Goal: Transaction & Acquisition: Purchase product/service

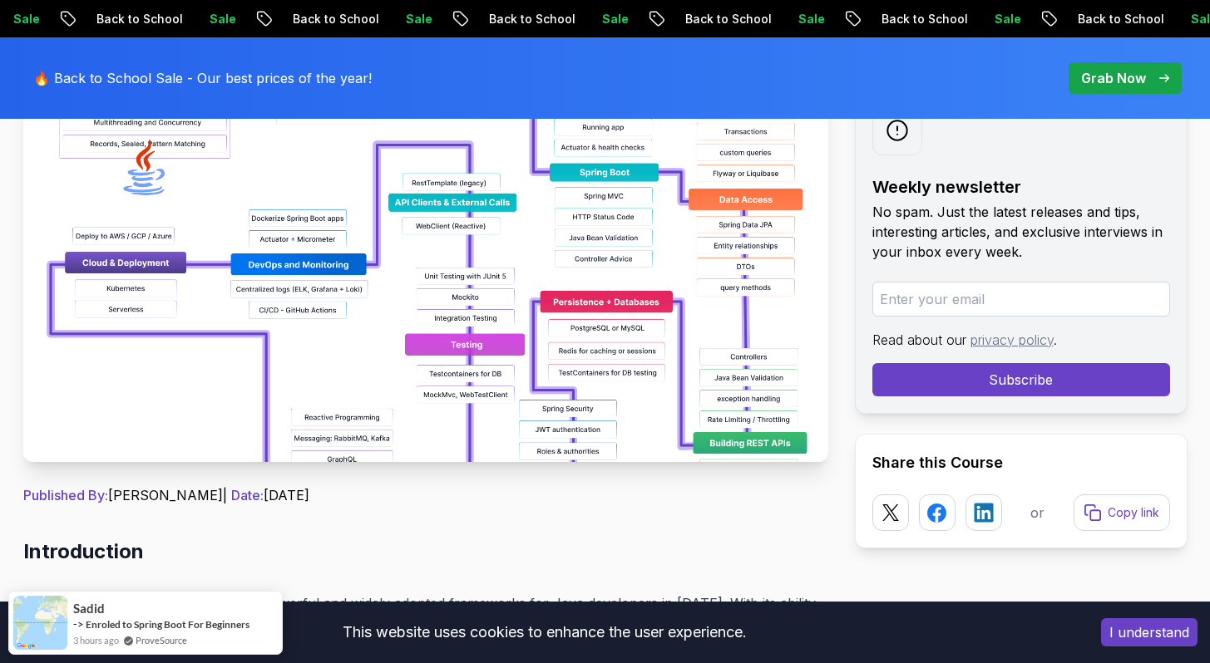
scroll to position [340, 0]
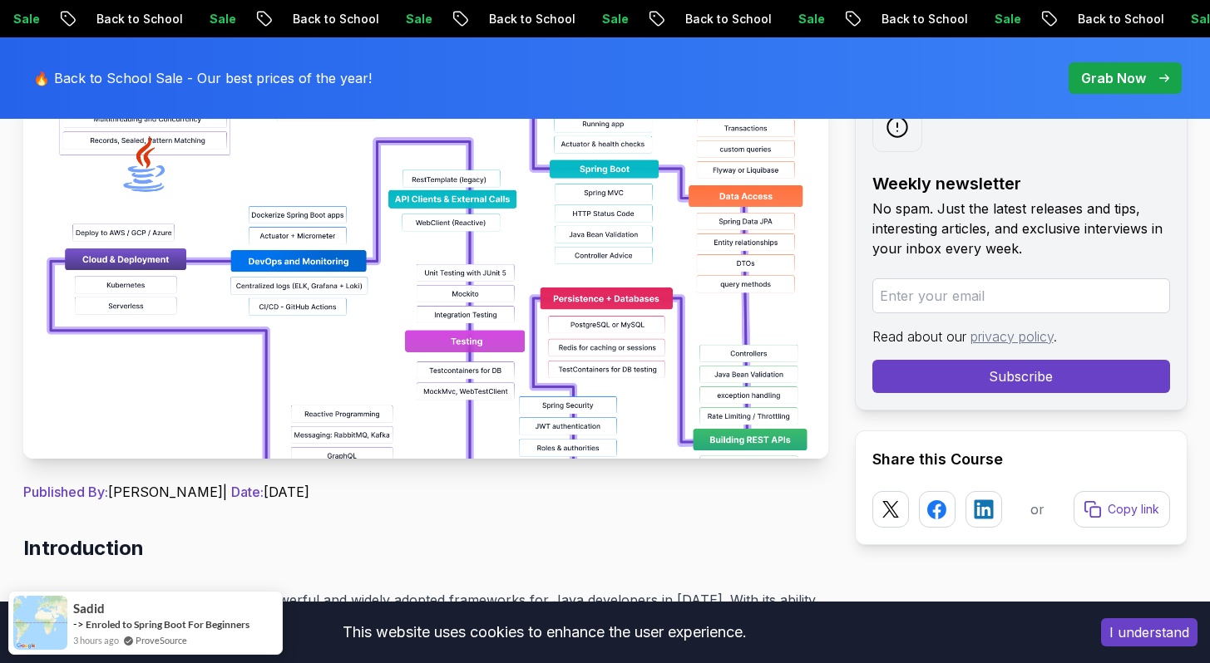
click at [927, 313] on input "email" at bounding box center [1021, 296] width 298 height 35
type input "shreys0507@gmail.com"
click at [1031, 381] on button "Subscribe" at bounding box center [1021, 376] width 298 height 33
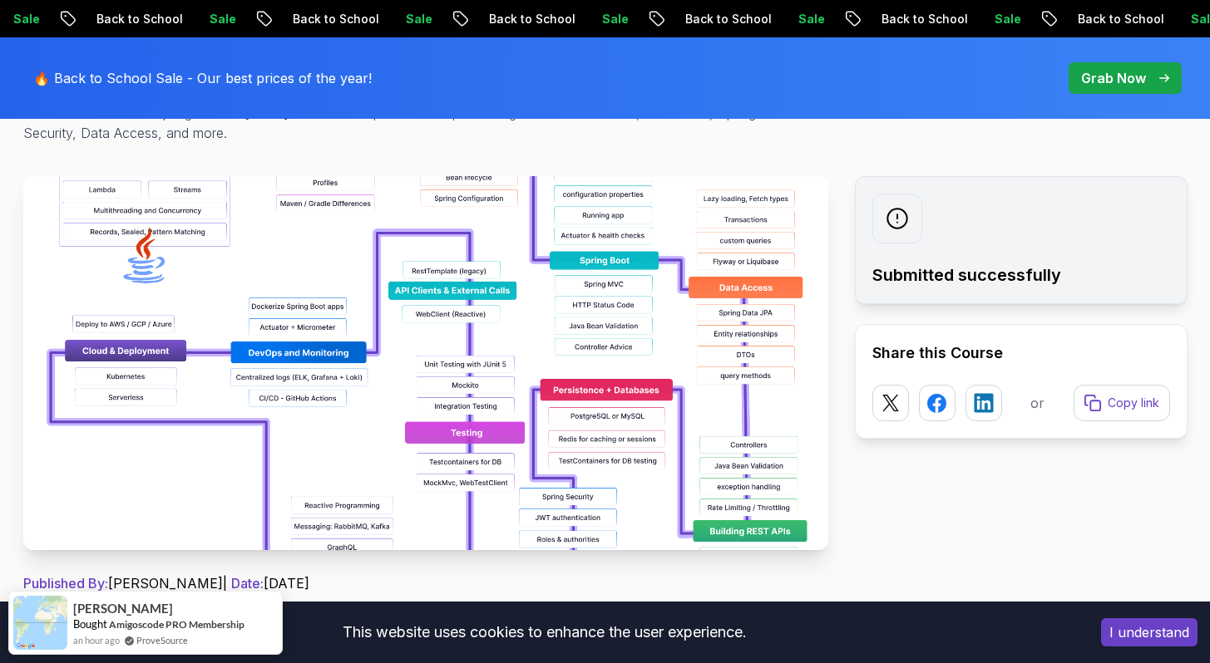
scroll to position [282, 0]
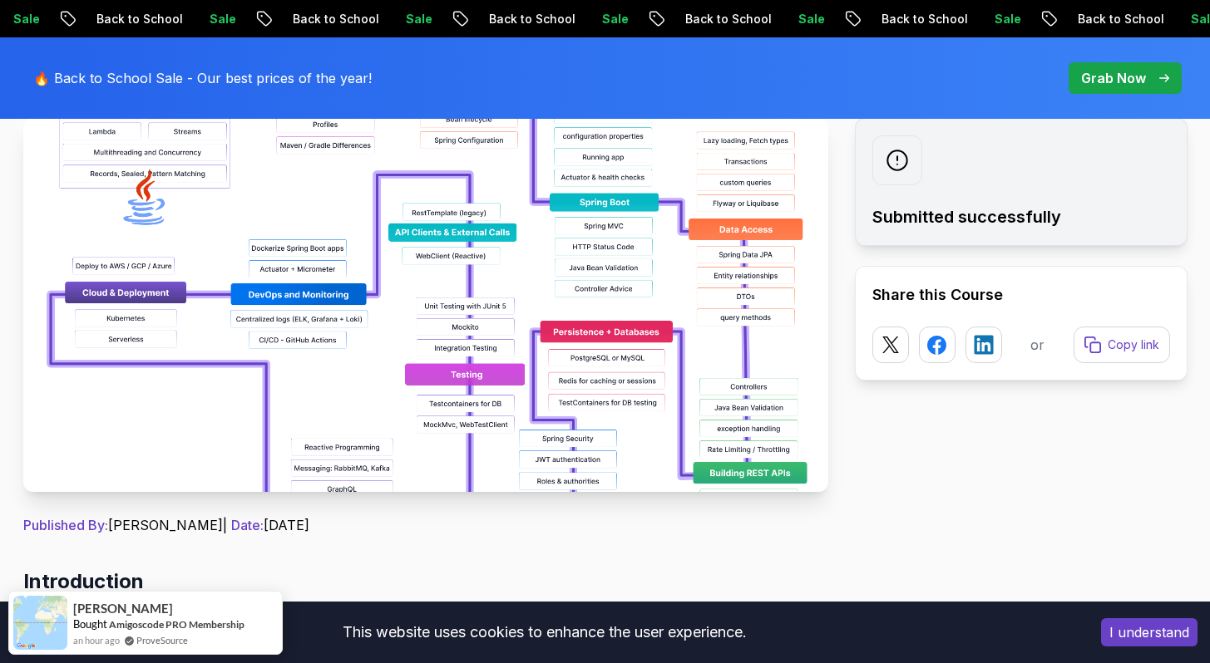
scroll to position [308, 0]
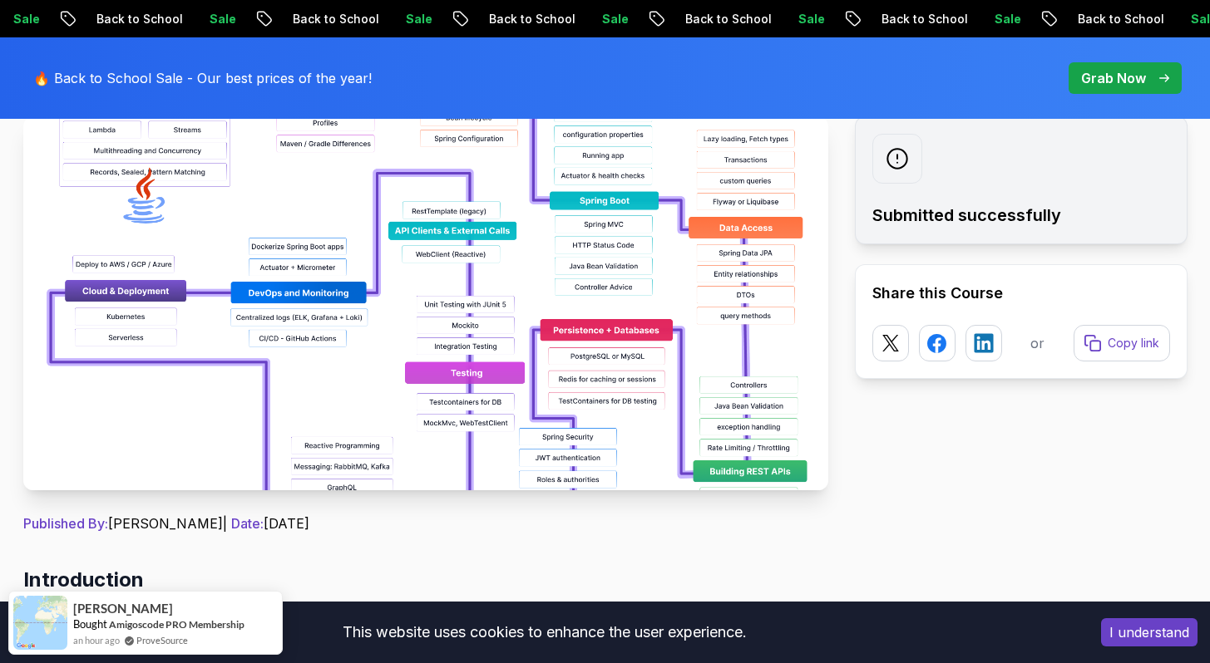
click at [422, 402] on img at bounding box center [425, 303] width 805 height 374
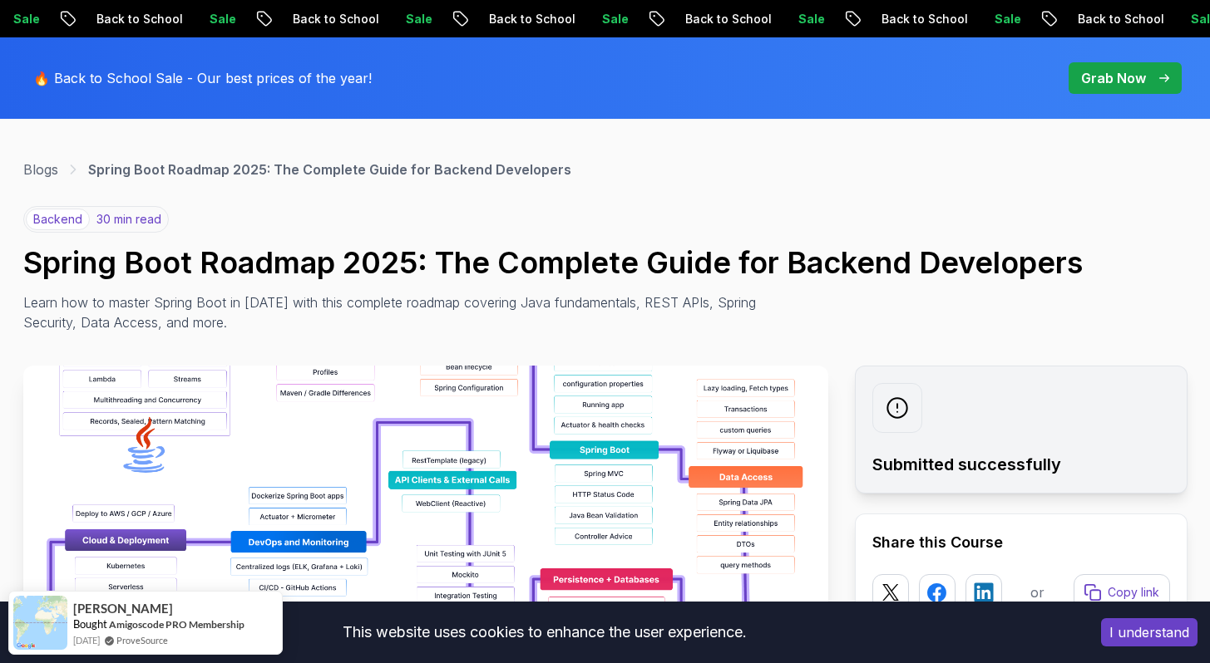
scroll to position [0, 0]
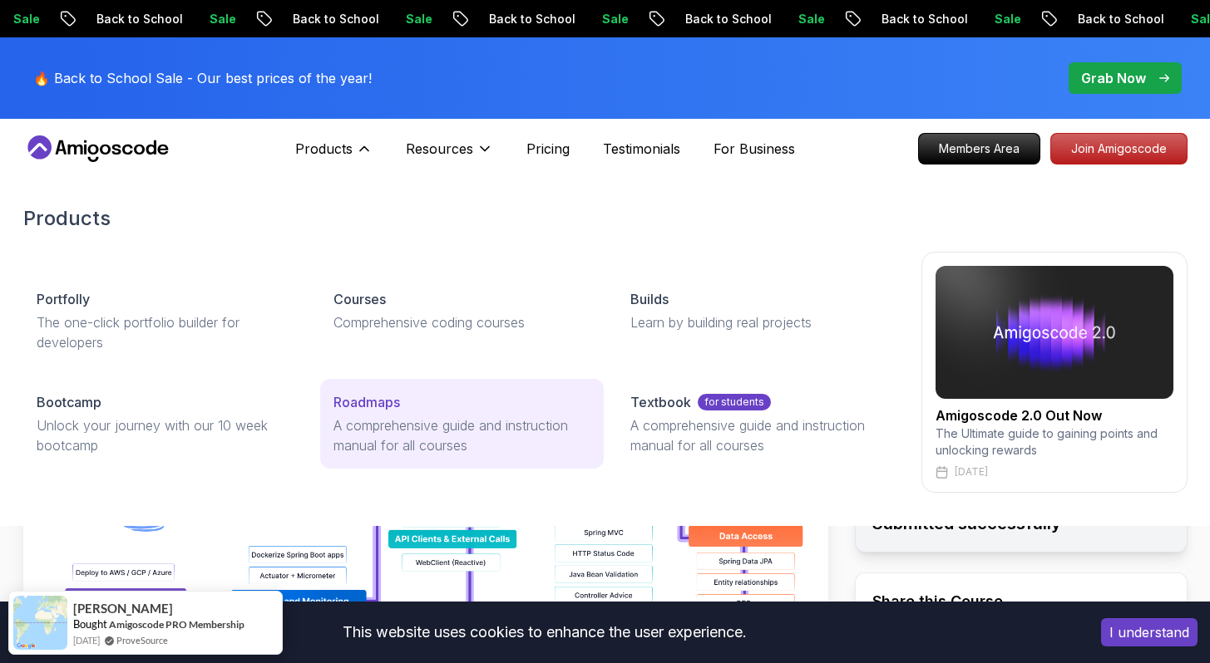
click at [379, 409] on p "Roadmaps" at bounding box center [366, 402] width 67 height 20
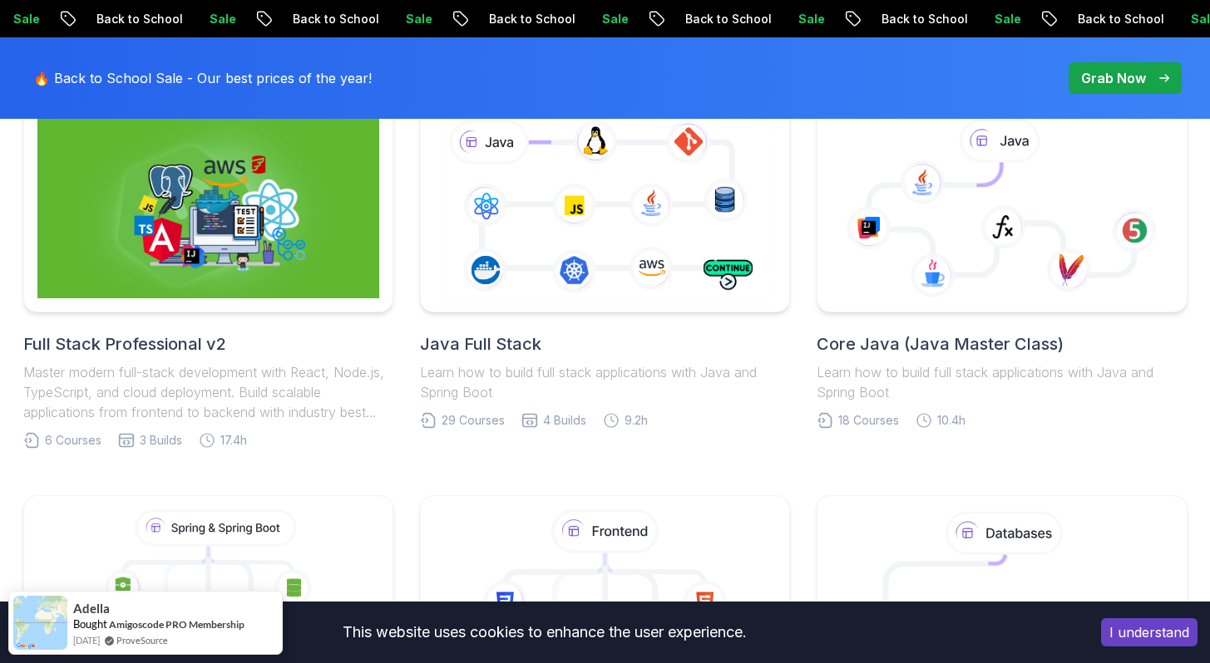
scroll to position [473, 0]
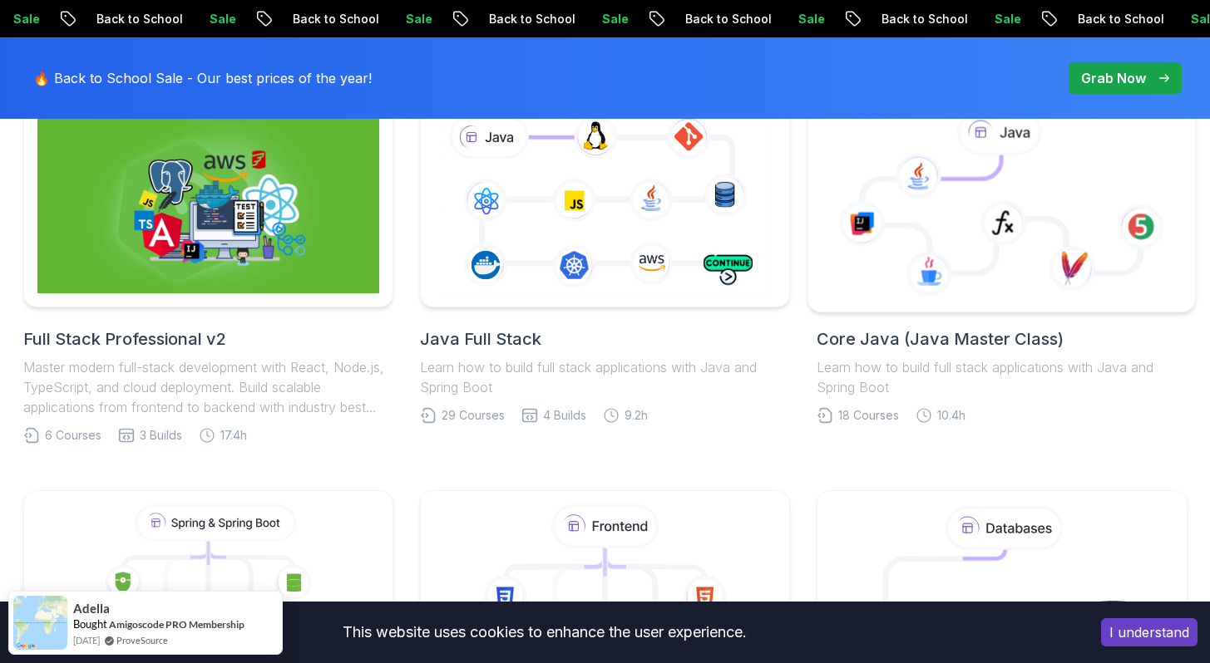
click at [993, 203] on icon at bounding box center [1003, 223] width 47 height 46
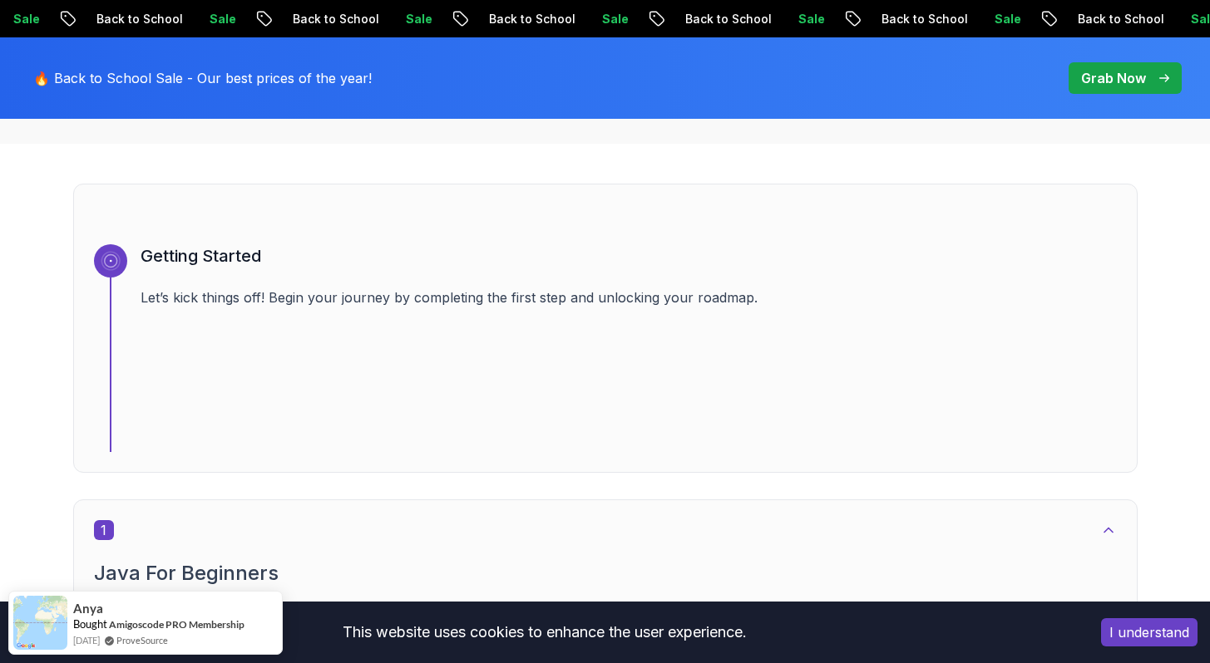
click at [303, 332] on div "Getting Started Let’s kick things off! Begin your journey by completing the fir…" at bounding box center [629, 348] width 976 height 208
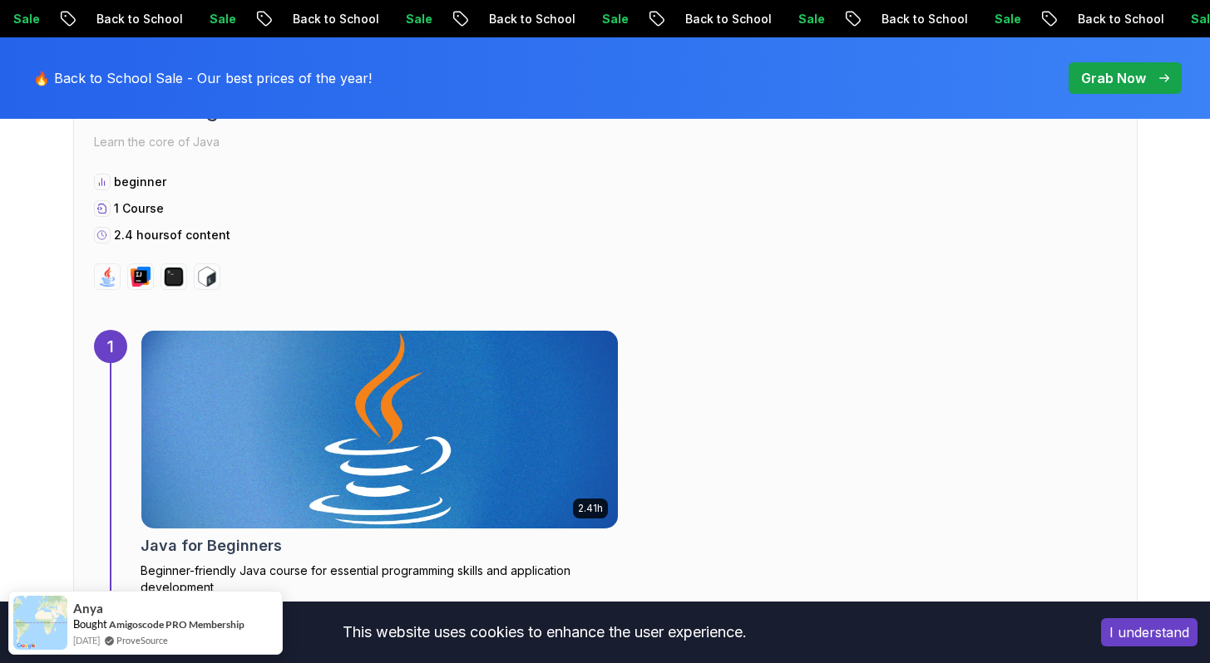
scroll to position [1051, 0]
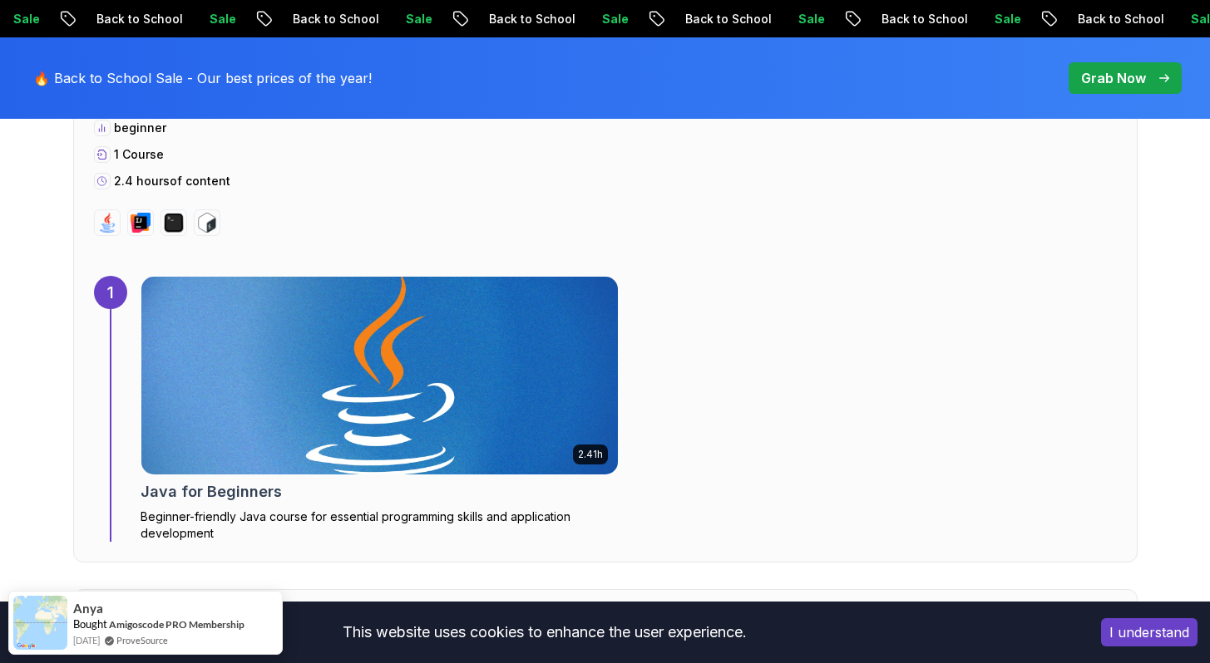
click at [222, 367] on img at bounding box center [379, 376] width 501 height 208
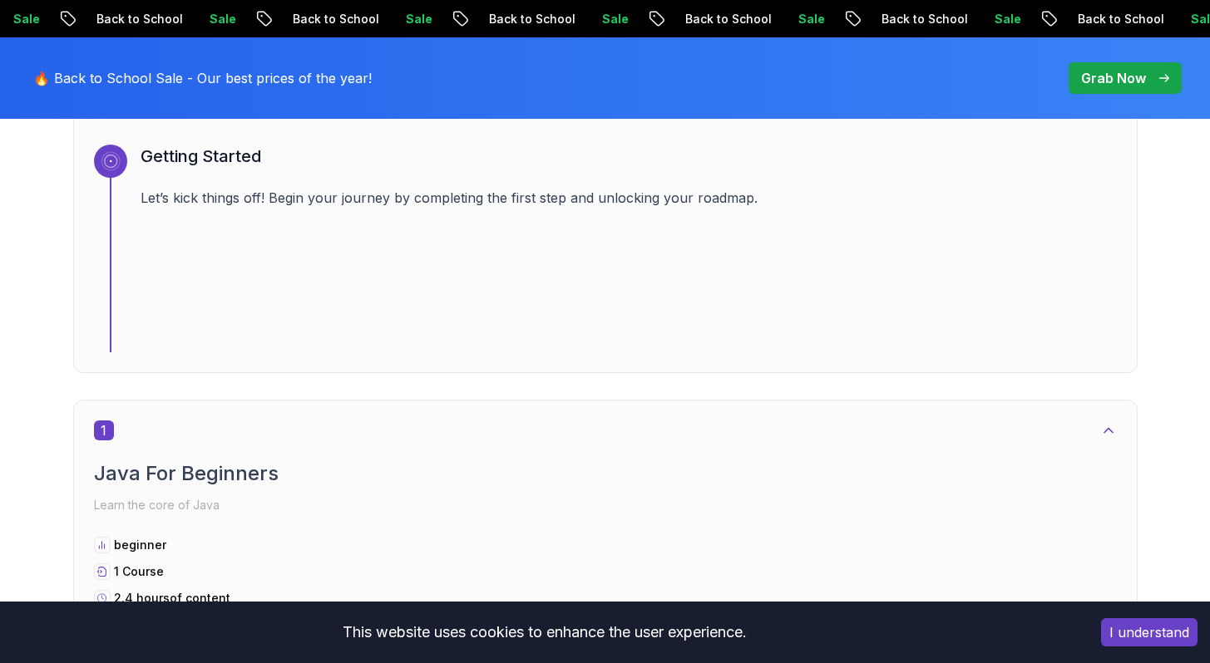
scroll to position [594, 0]
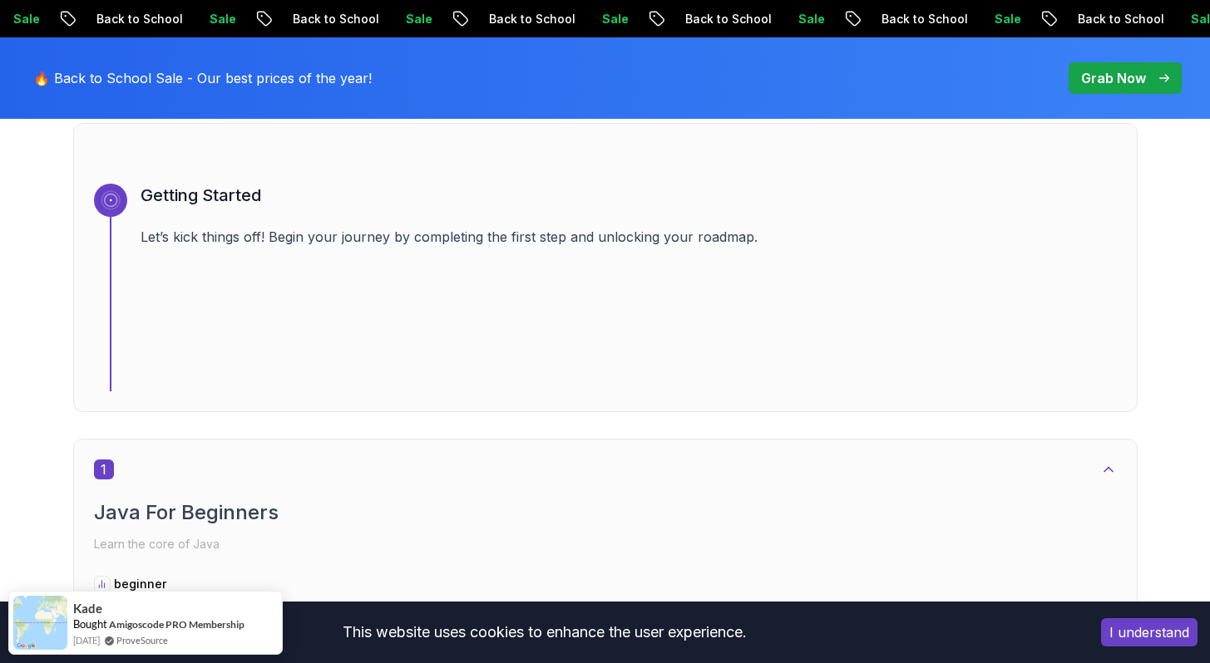
click at [1139, 70] on p "Grab Now" at bounding box center [1113, 78] width 65 height 20
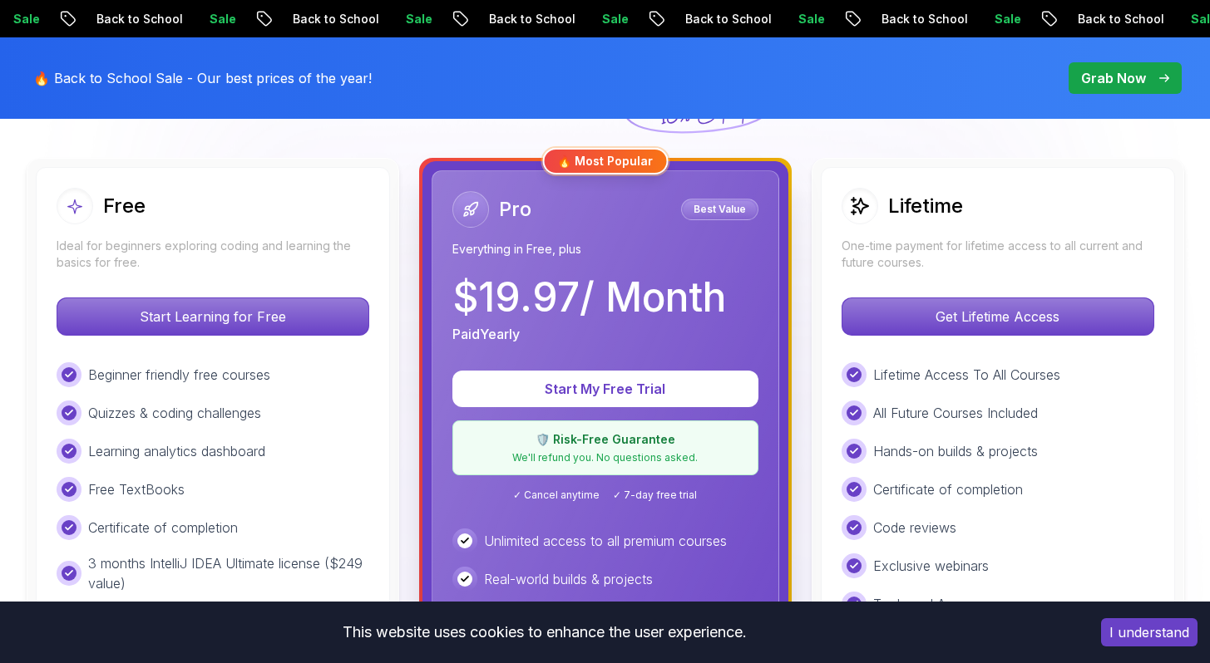
scroll to position [457, 0]
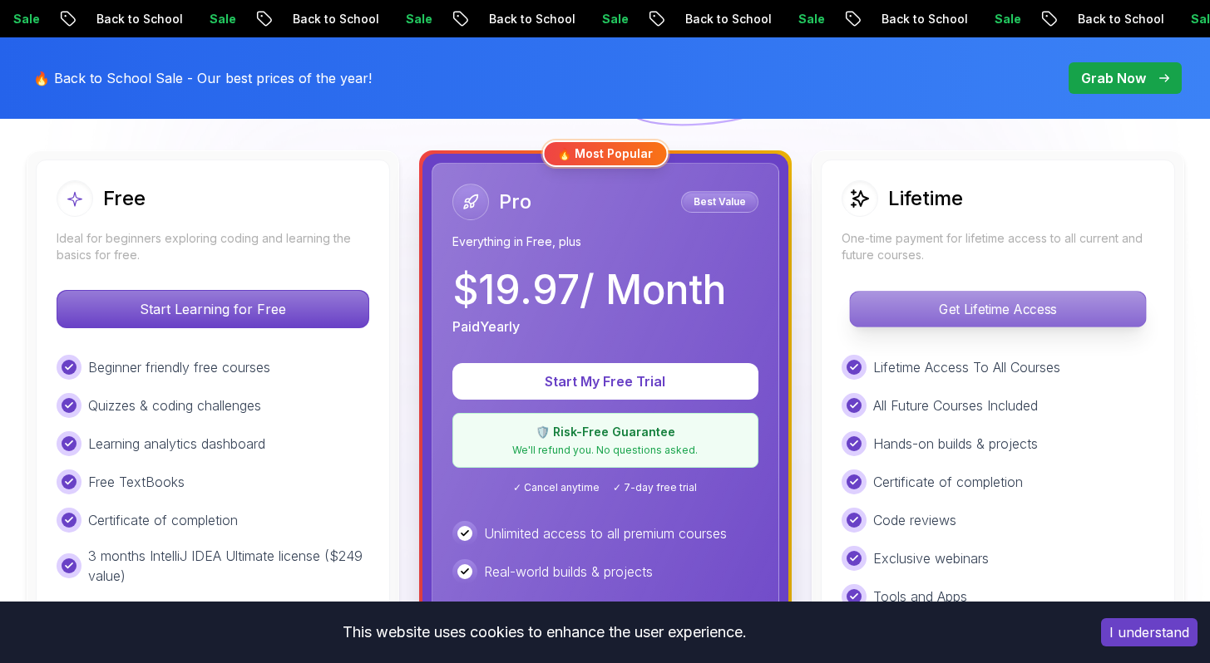
click at [919, 313] on p "Get Lifetime Access" at bounding box center [997, 309] width 295 height 35
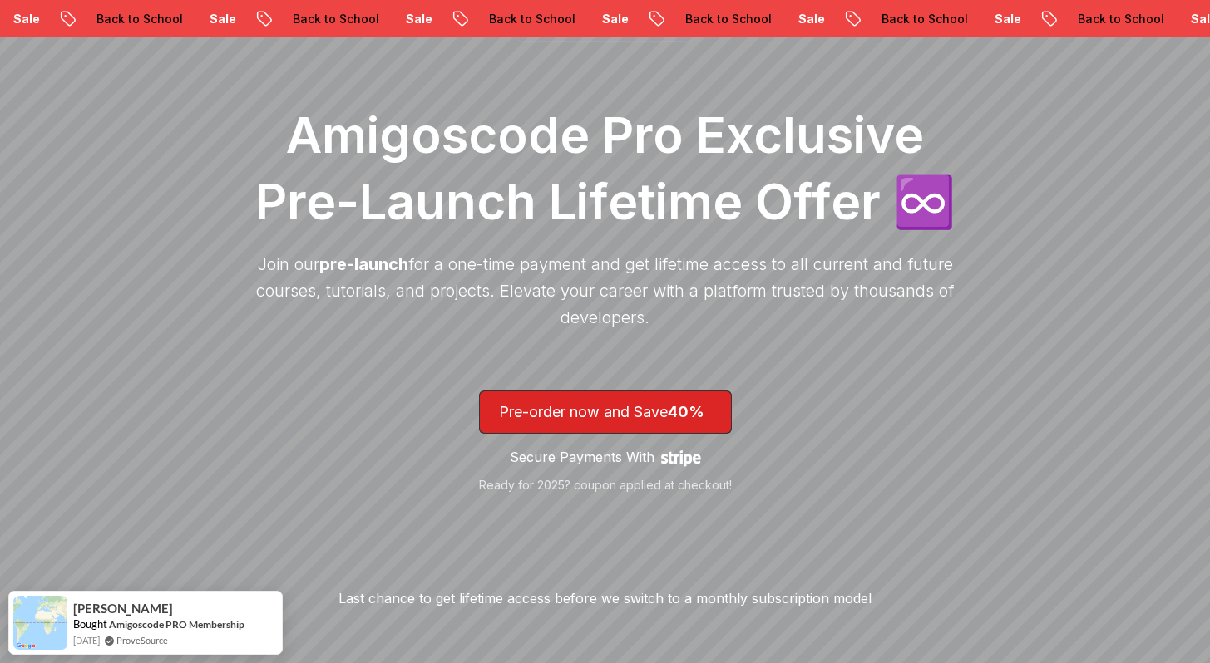
scroll to position [205, 0]
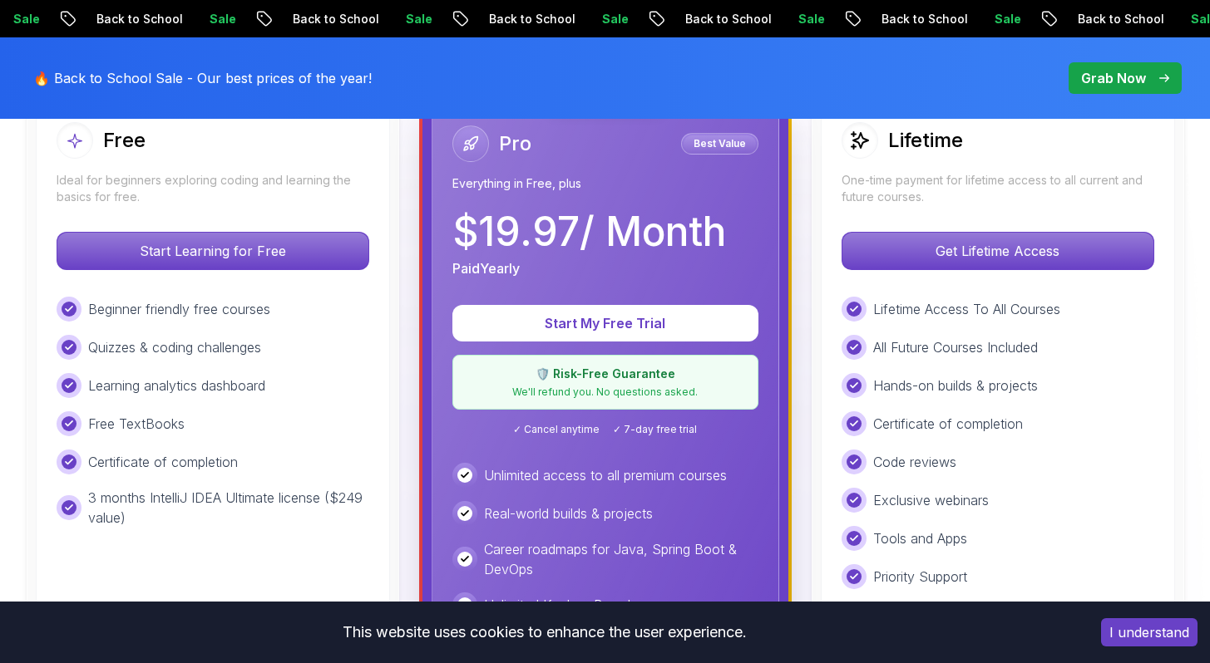
scroll to position [475, 0]
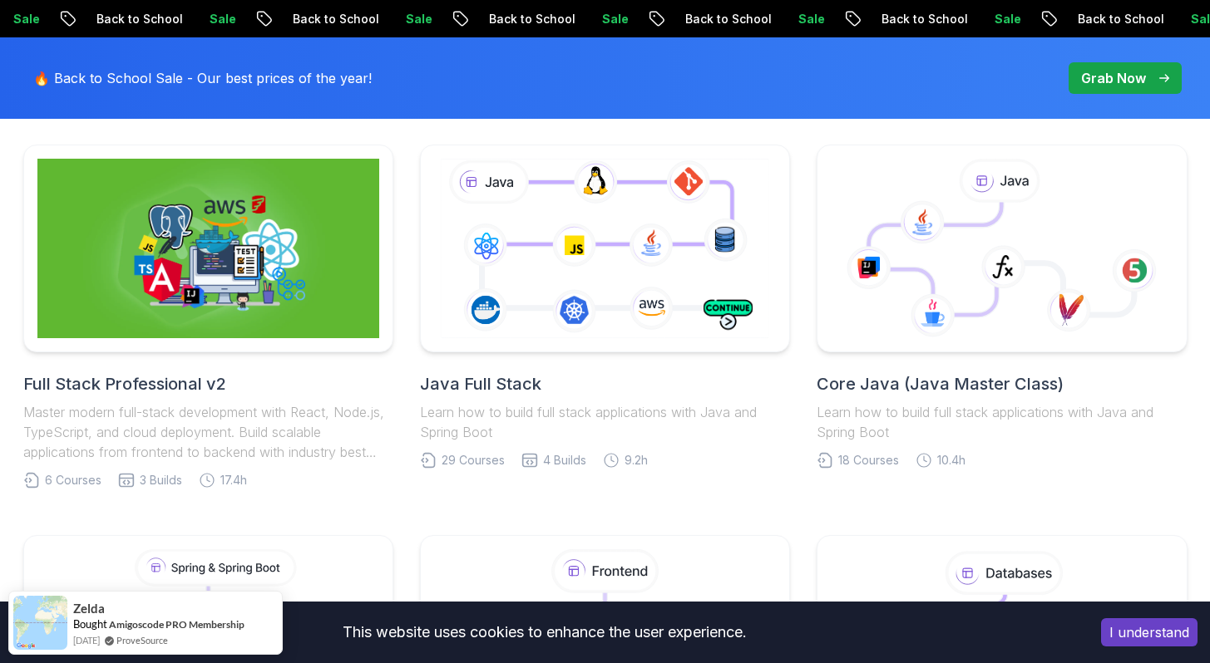
scroll to position [414, 0]
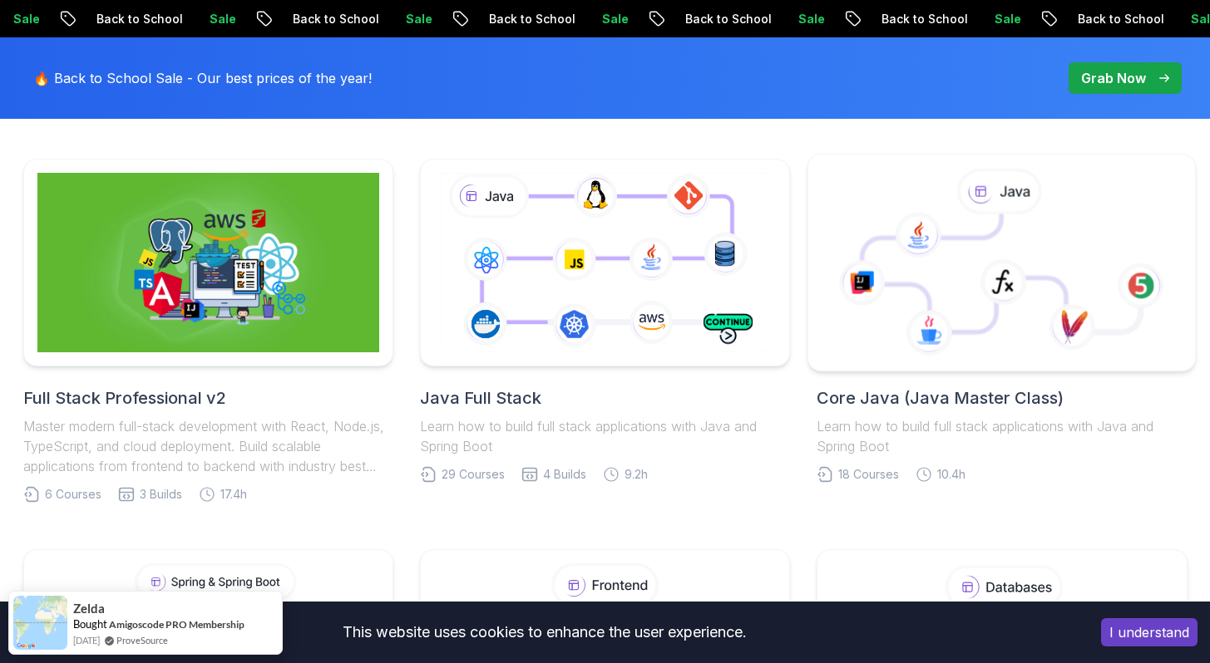
click at [997, 265] on icon at bounding box center [1003, 282] width 47 height 46
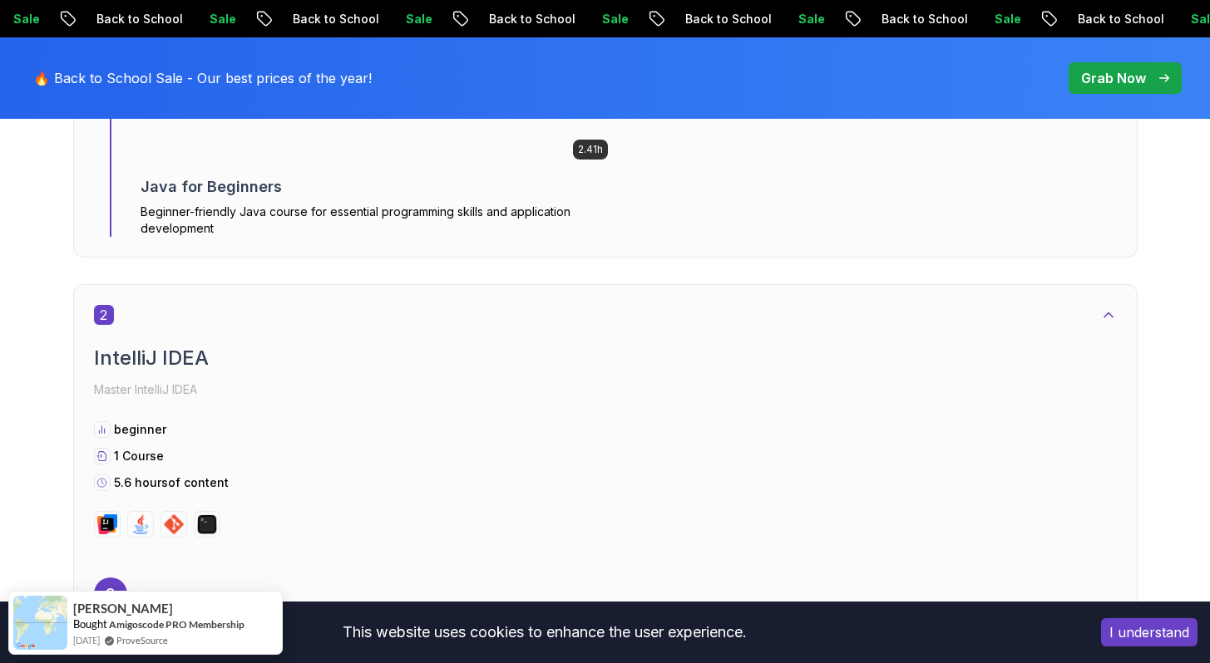
scroll to position [1360, 0]
